Goal: Find specific page/section: Find specific page/section

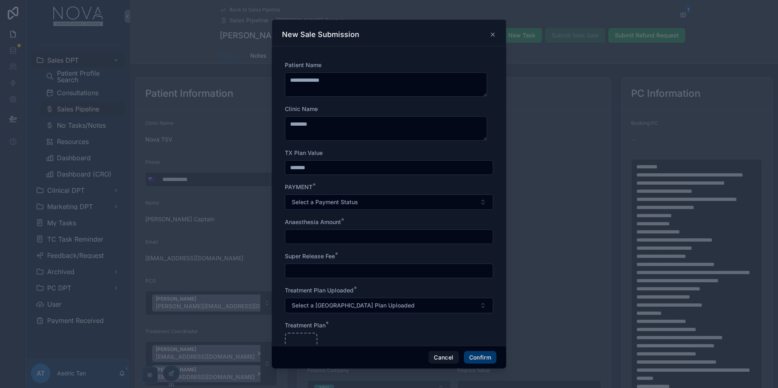
scroll to position [160, 0]
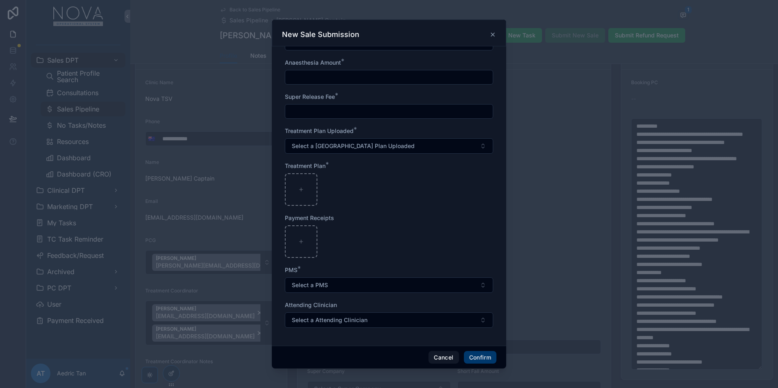
click at [495, 35] on icon at bounding box center [493, 34] width 7 height 7
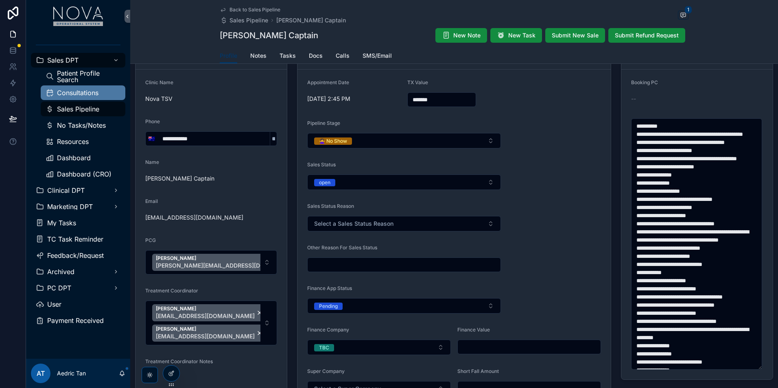
click at [92, 96] on div "Consultations" at bounding box center [83, 92] width 75 height 13
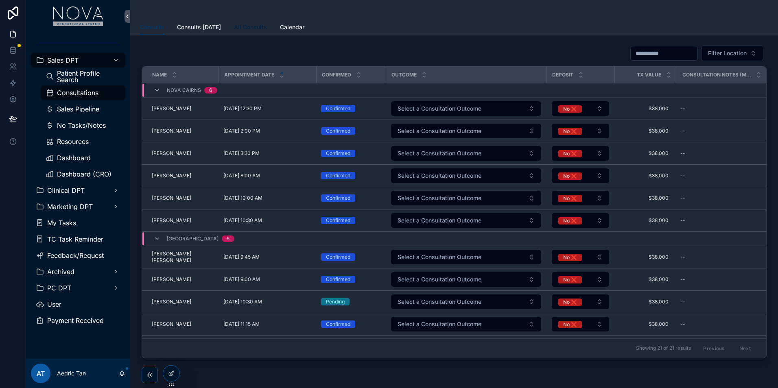
click at [257, 29] on span "All Consults" at bounding box center [250, 27] width 33 height 8
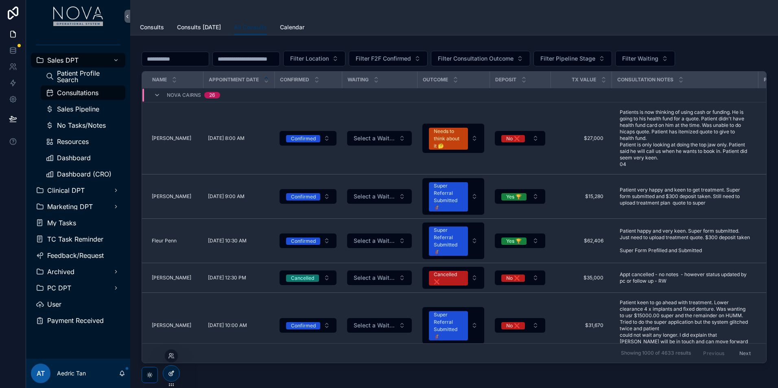
click at [176, 370] on div at bounding box center [171, 373] width 16 height 15
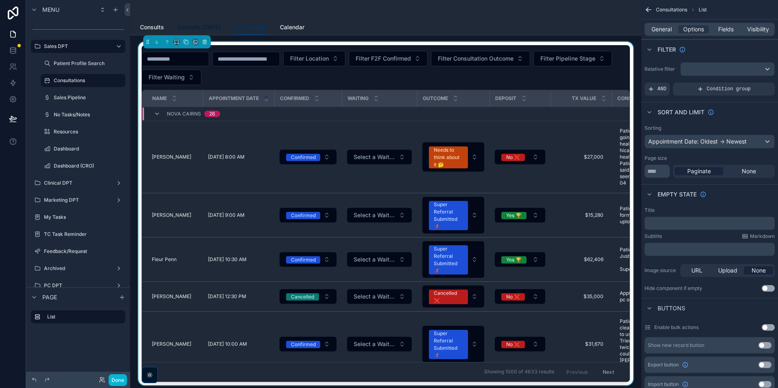
click at [212, 26] on span "Consults [DATE]" at bounding box center [199, 27] width 44 height 8
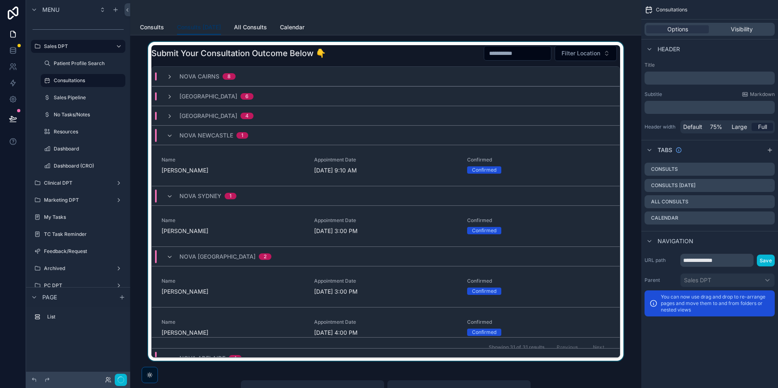
click at [520, 131] on div "Nova Newcastle 1" at bounding box center [386, 135] width 468 height 20
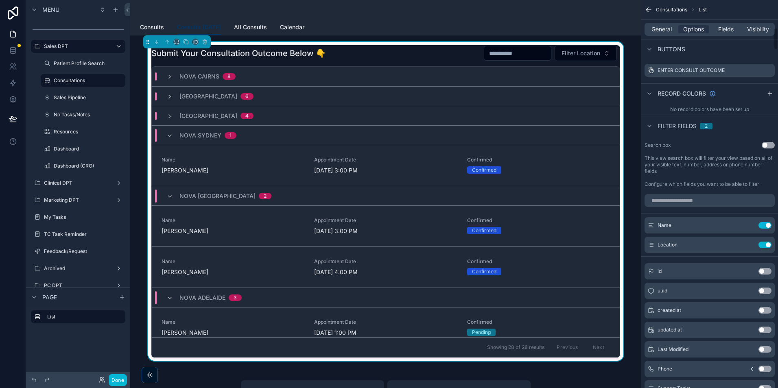
scroll to position [448, 0]
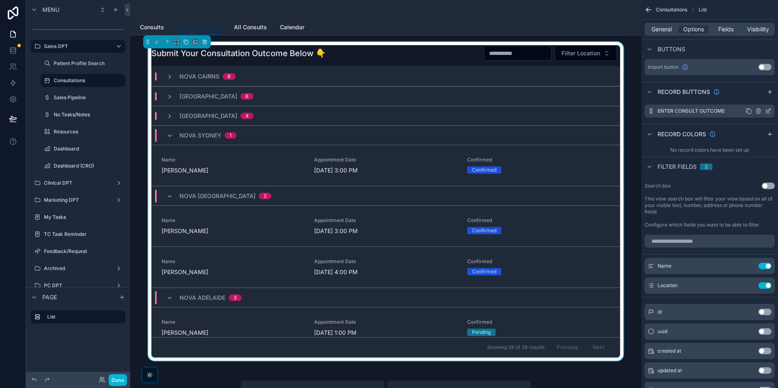
click at [765, 111] on icon "scrollable content" at bounding box center [768, 111] width 7 height 7
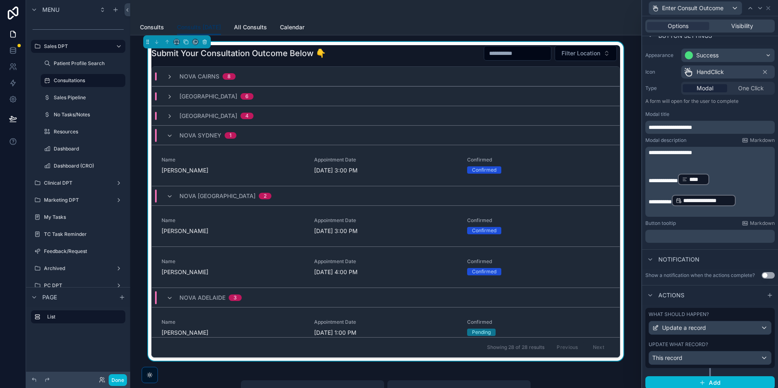
scroll to position [61, 0]
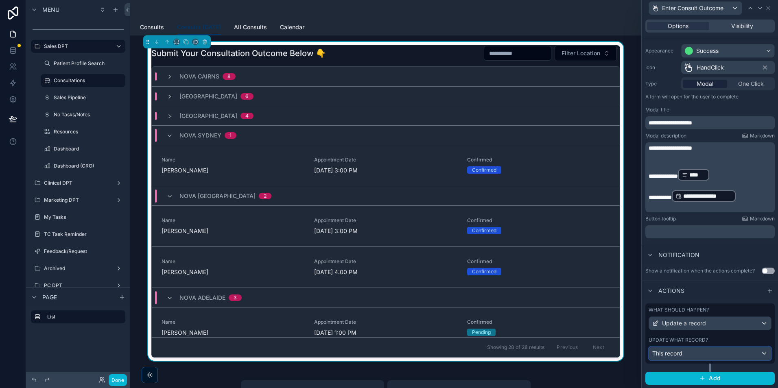
click at [730, 354] on div "This record" at bounding box center [710, 353] width 122 height 13
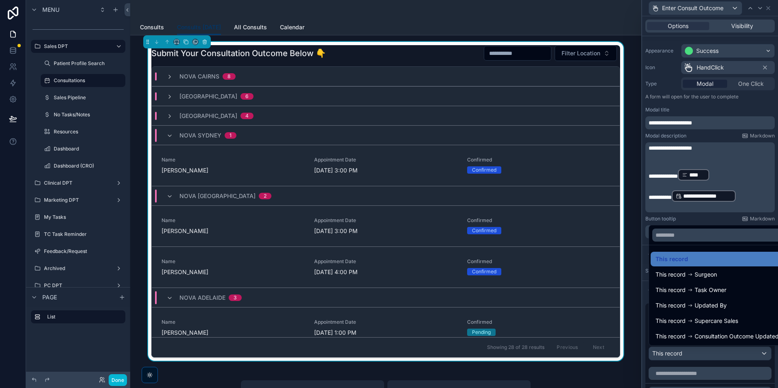
click at [748, 177] on div at bounding box center [711, 194] width 136 height 388
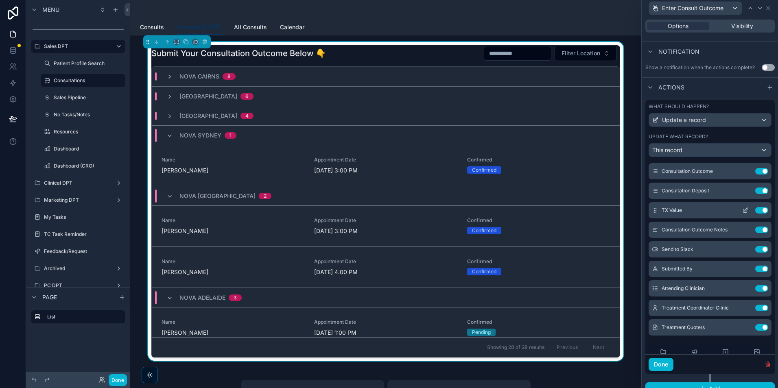
scroll to position [0, 0]
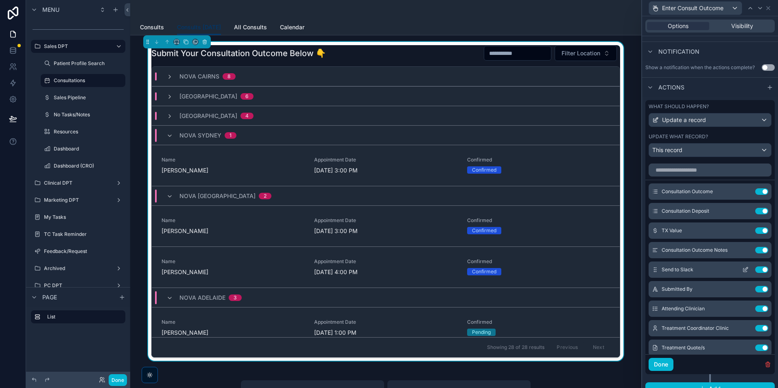
click at [744, 271] on icon at bounding box center [746, 271] width 4 height 4
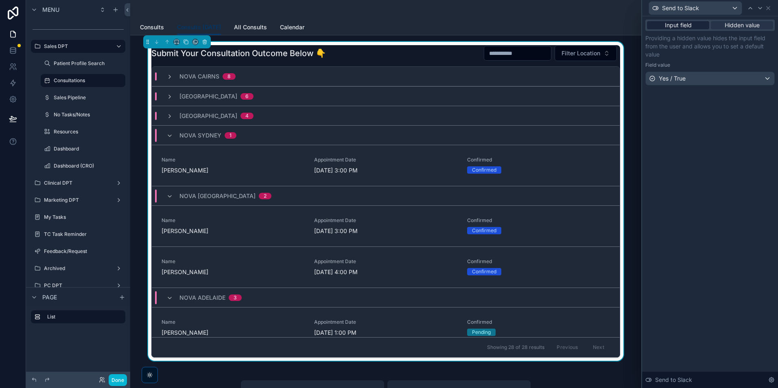
click at [693, 23] on div "Input field" at bounding box center [678, 25] width 62 height 8
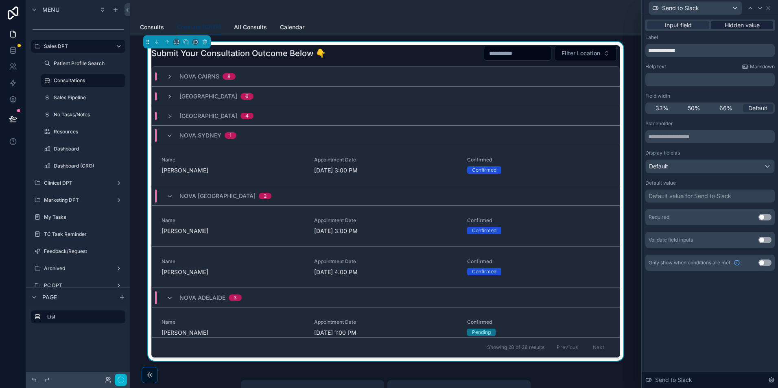
click at [722, 25] on div "Hidden value" at bounding box center [742, 25] width 62 height 8
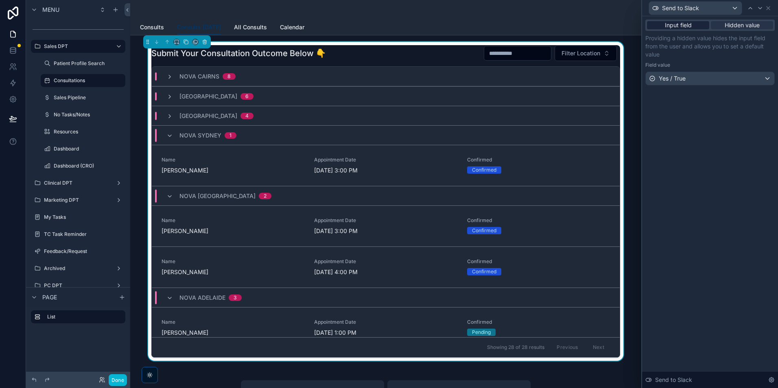
click at [708, 22] on div "Input field" at bounding box center [678, 25] width 62 height 8
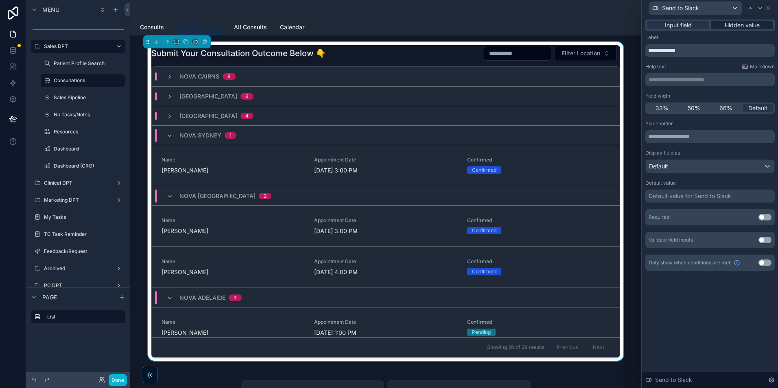
click at [724, 25] on div "Hidden value" at bounding box center [742, 25] width 62 height 8
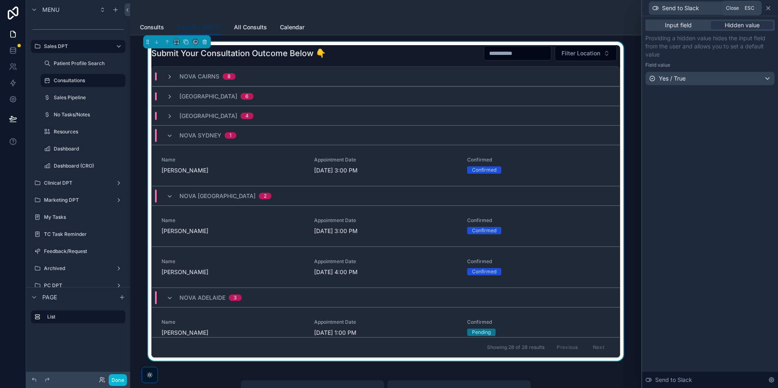
click at [765, 7] on icon at bounding box center [768, 8] width 7 height 7
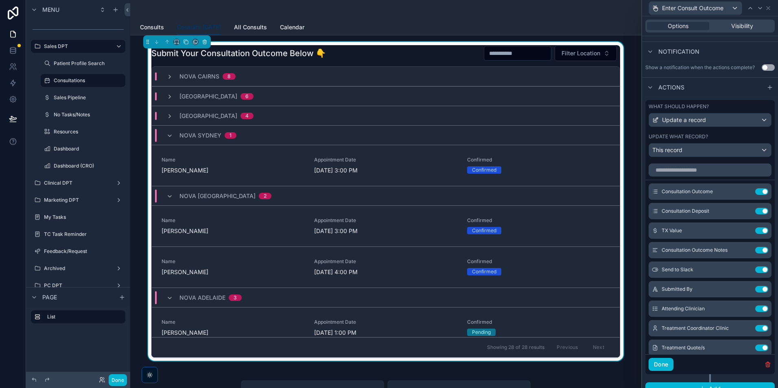
click at [550, 18] on div "scrollable content" at bounding box center [386, 10] width 492 height 20
drag, startPoint x: 117, startPoint y: 379, endPoint x: 139, endPoint y: 381, distance: 22.4
click at [117, 379] on button "Done" at bounding box center [118, 381] width 18 height 12
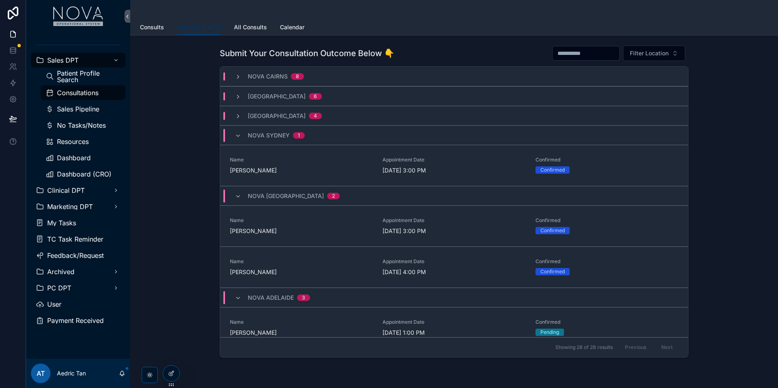
click at [240, 137] on div "Nova Sydney 1" at bounding box center [270, 135] width 70 height 13
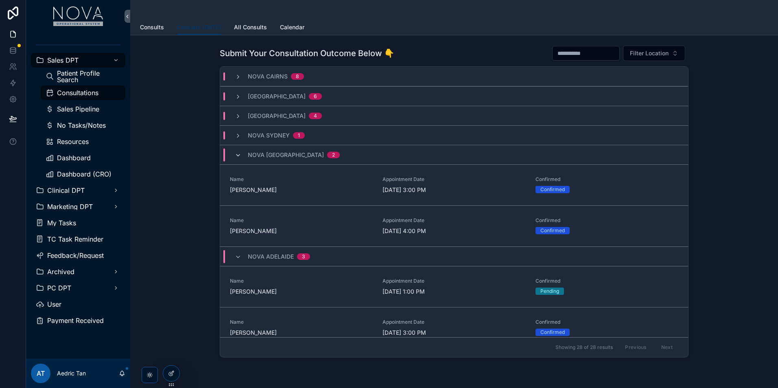
click at [238, 156] on icon "scrollable content" at bounding box center [238, 155] width 7 height 7
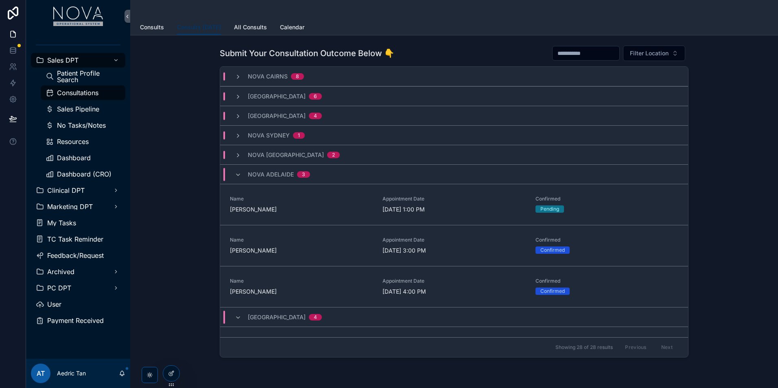
click at [237, 170] on div "Nova Adelaide 3" at bounding box center [272, 174] width 75 height 13
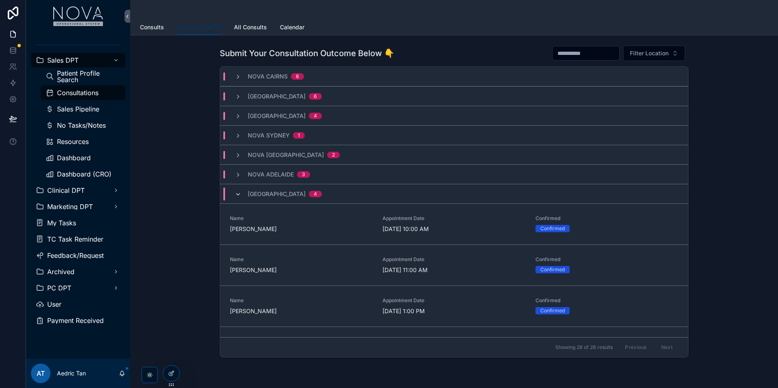
click at [235, 193] on icon "scrollable content" at bounding box center [238, 194] width 7 height 7
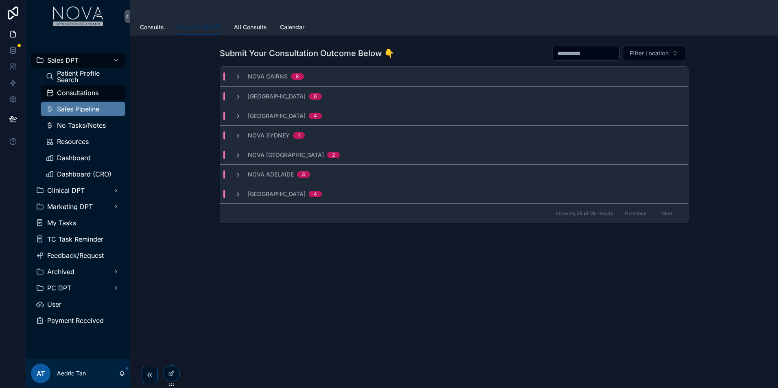
click at [92, 115] on div "Sales Pipeline" at bounding box center [83, 109] width 75 height 13
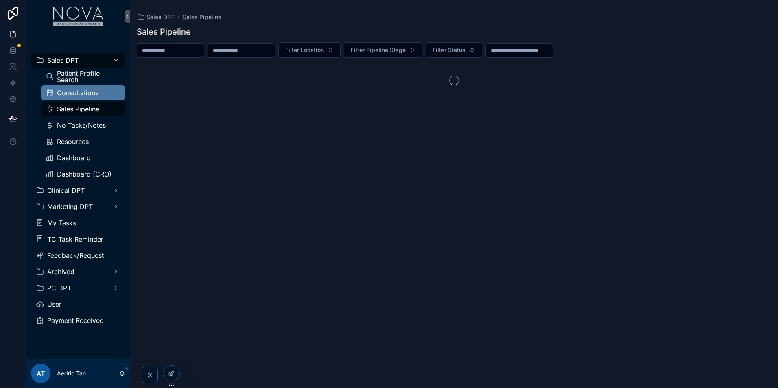
click at [100, 88] on div "Consultations" at bounding box center [83, 92] width 75 height 13
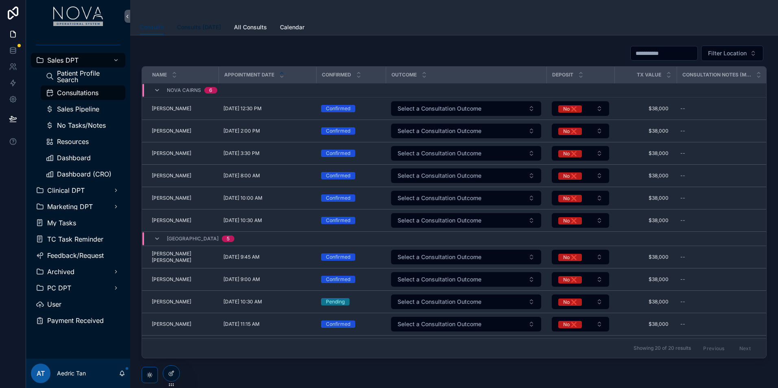
click at [219, 26] on span "Consults [DATE]" at bounding box center [199, 27] width 44 height 8
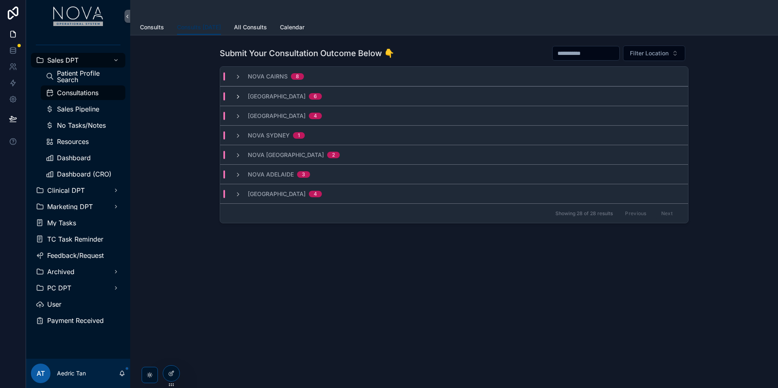
click at [235, 99] on icon "scrollable content" at bounding box center [238, 97] width 7 height 7
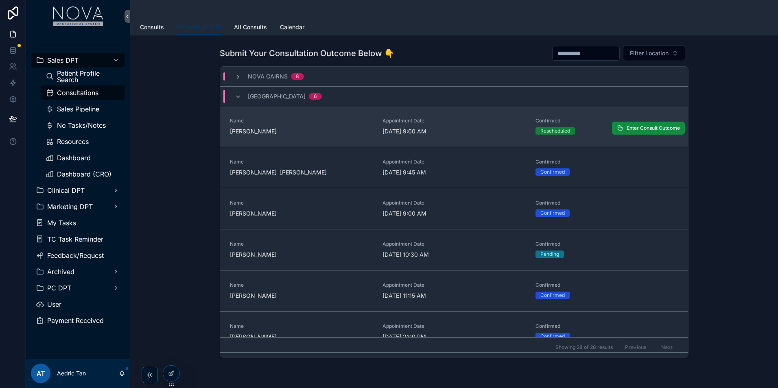
click at [319, 136] on link "Name [PERSON_NAME] Appointment Date [DATE] 9:00 AM Confirmed Rescheduled Enter …" at bounding box center [454, 126] width 468 height 41
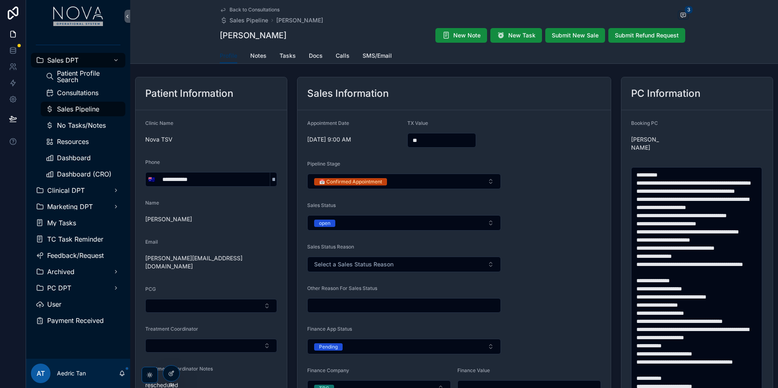
click at [718, 50] on div "Profile Notes Tasks Docs Calls SMS/Email" at bounding box center [454, 55] width 638 height 15
